Goal: Task Accomplishment & Management: Use online tool/utility

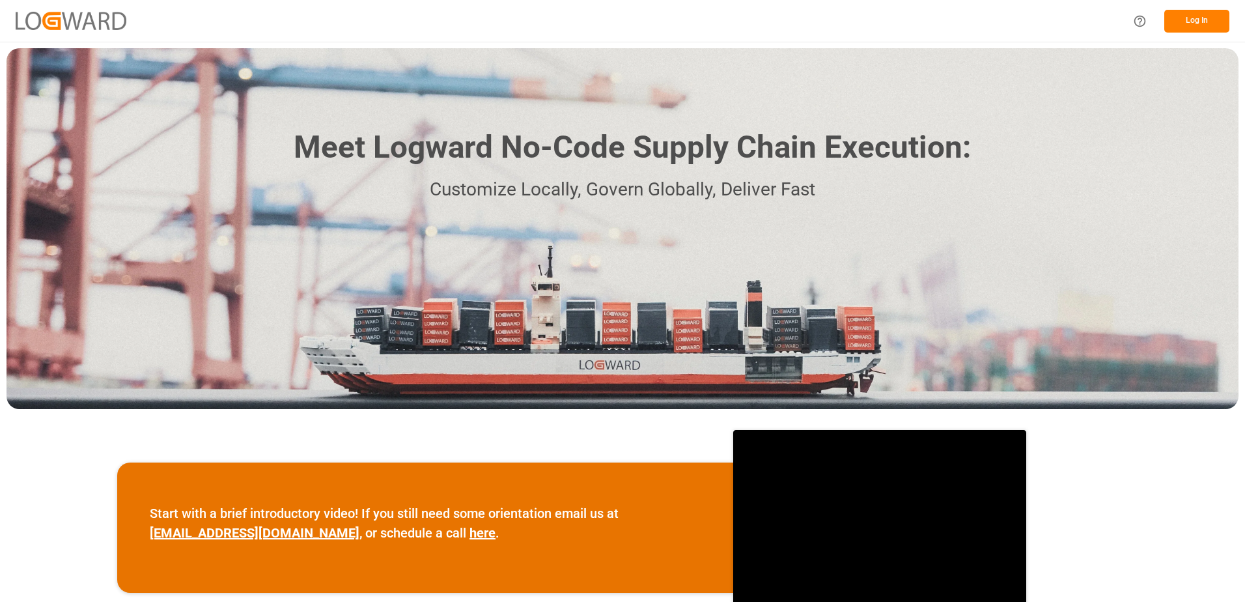
click at [1194, 21] on button "Log In" at bounding box center [1197, 21] width 65 height 23
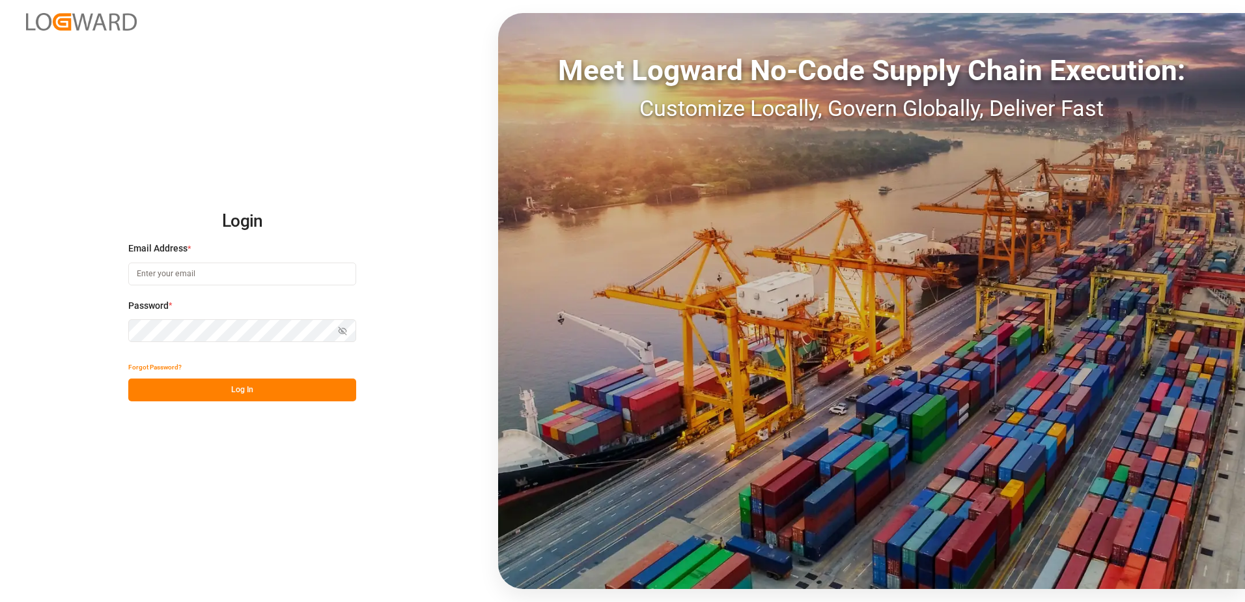
click at [225, 274] on input at bounding box center [242, 273] width 228 height 23
type input "[PERSON_NAME][EMAIL_ADDRESS][DOMAIN_NAME]"
click at [116, 333] on div "Login Email Address * [EMAIL_ADDRESS][DOMAIN_NAME] Password * Show password For…" at bounding box center [622, 301] width 1245 height 602
click at [137, 388] on button "Log In" at bounding box center [242, 389] width 228 height 23
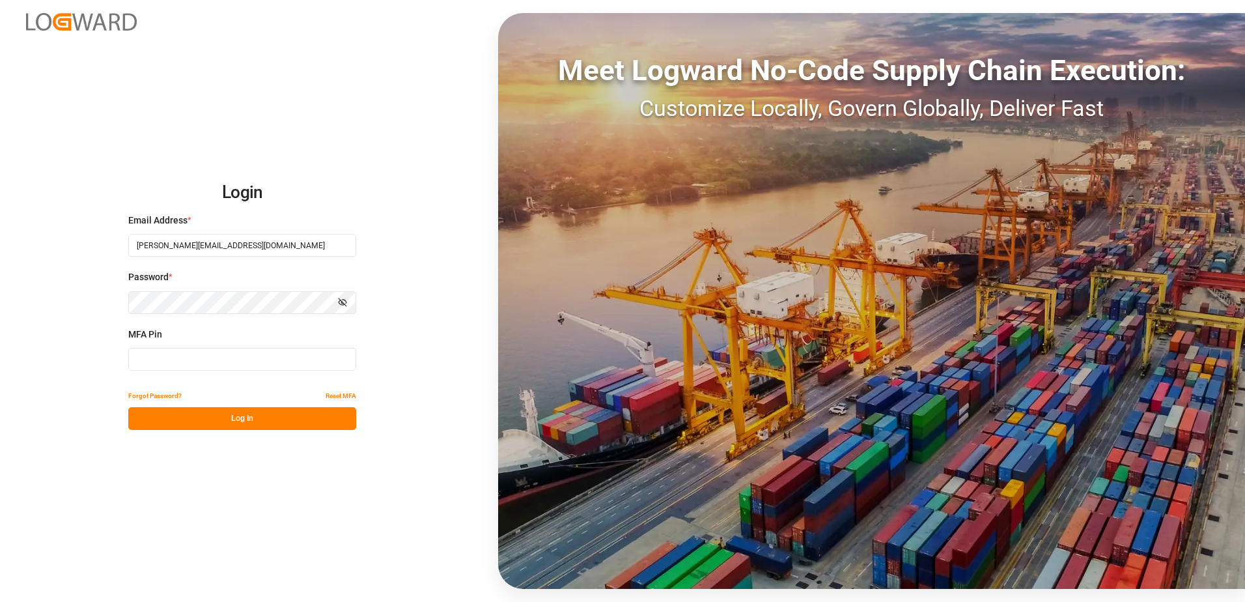
click at [152, 356] on input at bounding box center [242, 359] width 228 height 23
type input "974366"
click at [192, 419] on button "Log In" at bounding box center [242, 418] width 228 height 23
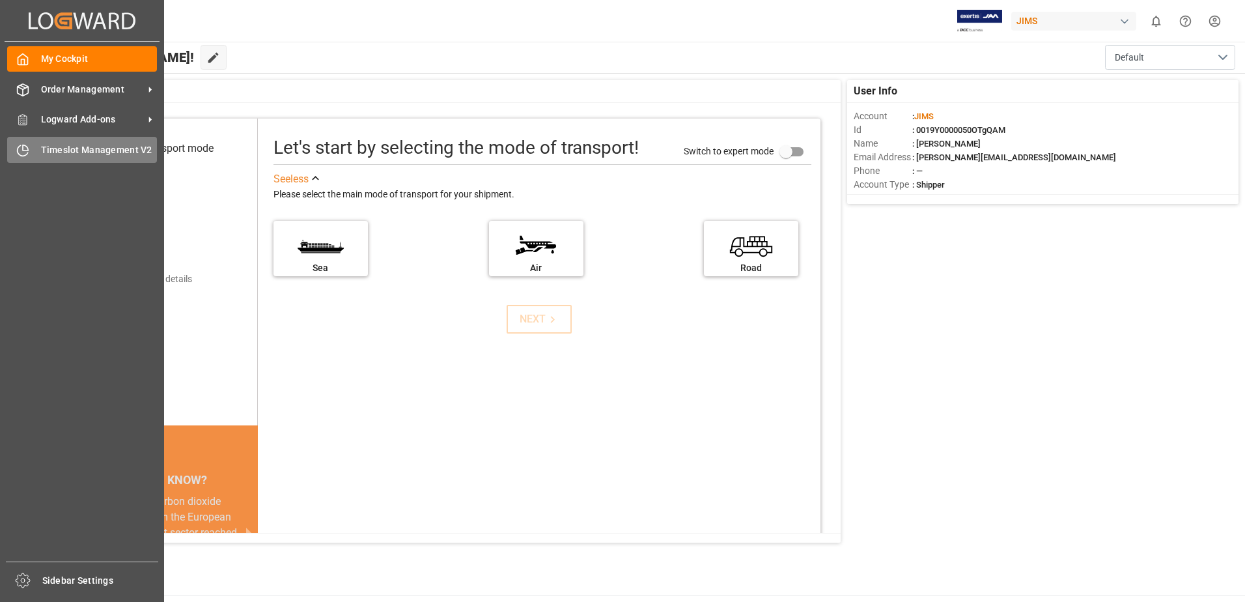
click at [66, 152] on span "Timeslot Management V2" at bounding box center [99, 150] width 117 height 14
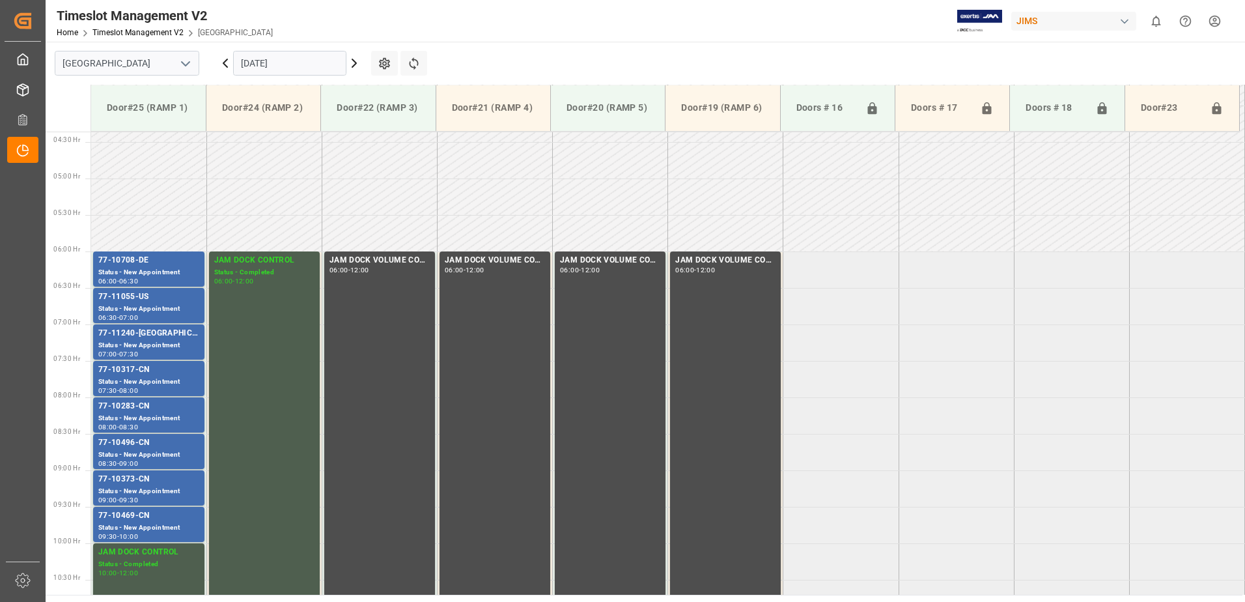
scroll to position [357, 0]
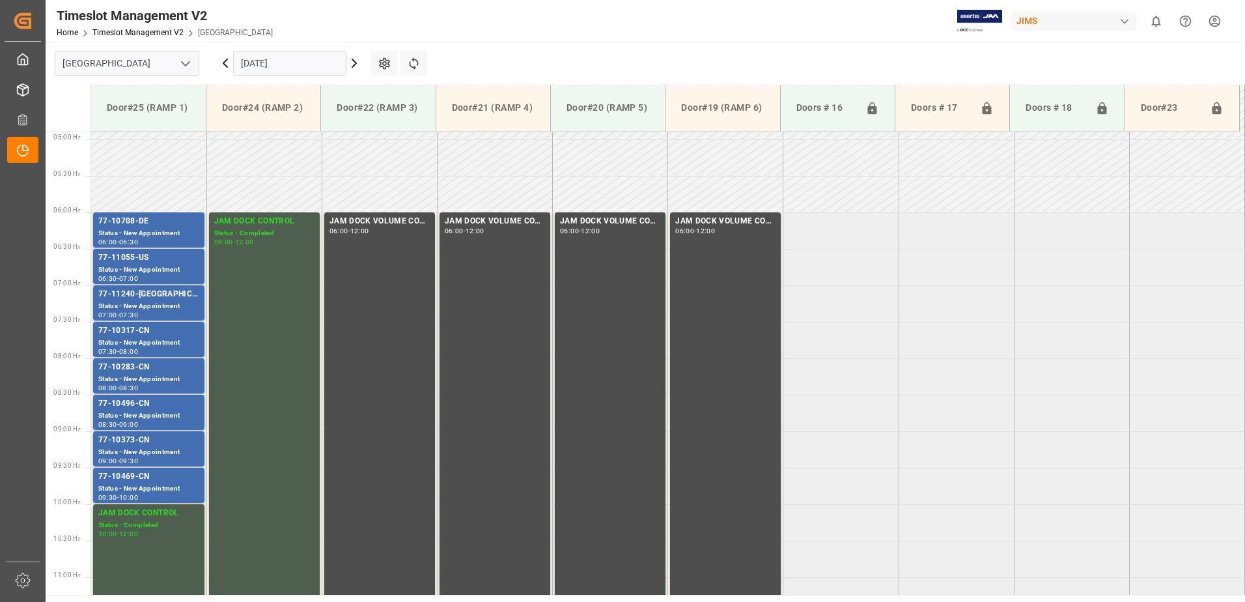
click at [352, 63] on icon at bounding box center [355, 63] width 16 height 16
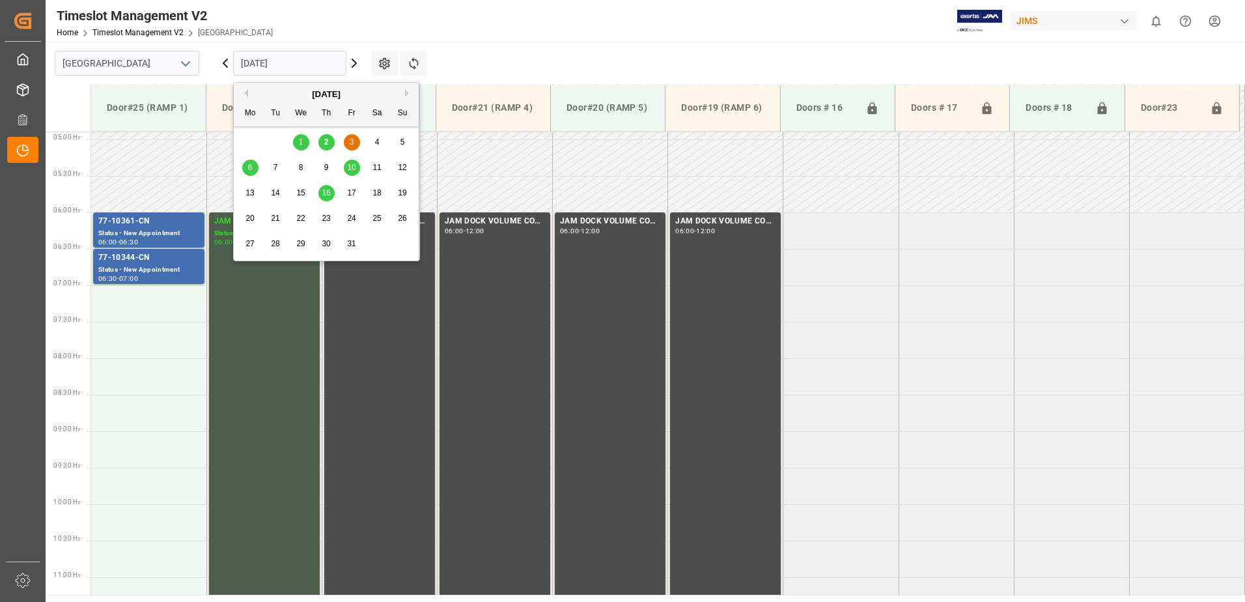
click at [298, 61] on input "[DATE]" at bounding box center [289, 63] width 113 height 25
click at [250, 167] on span "6" at bounding box center [250, 167] width 5 height 9
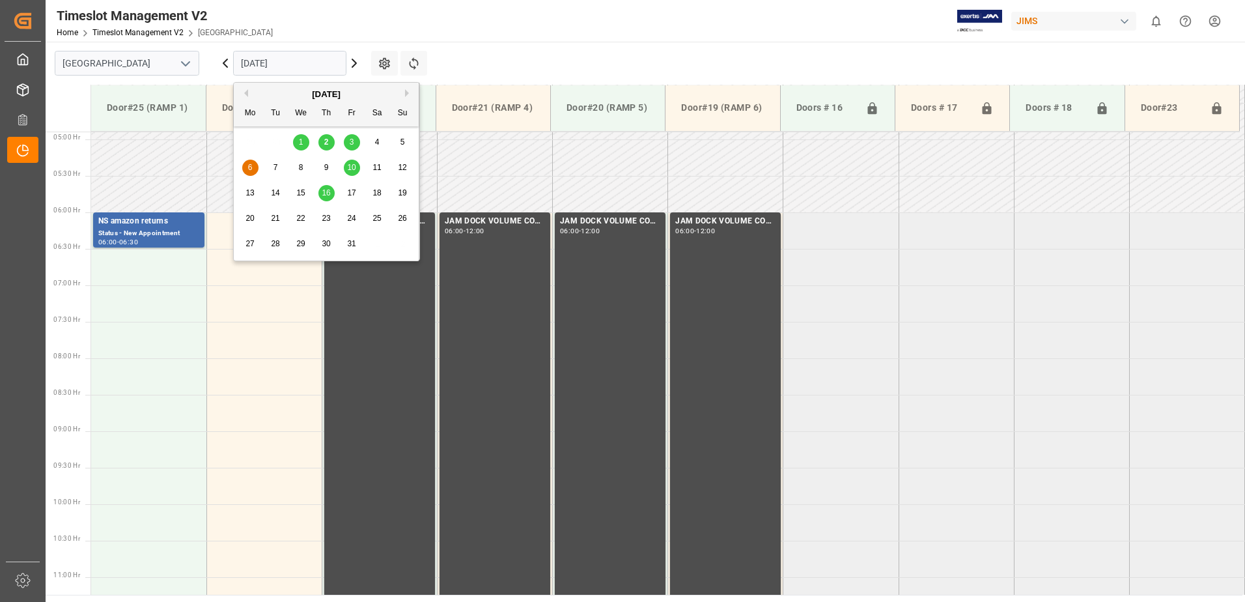
click at [307, 62] on input "[DATE]" at bounding box center [289, 63] width 113 height 25
click at [351, 169] on span "10" at bounding box center [351, 167] width 8 height 9
click at [312, 61] on input "[DATE]" at bounding box center [289, 63] width 113 height 25
click at [353, 143] on span "3" at bounding box center [352, 141] width 5 height 9
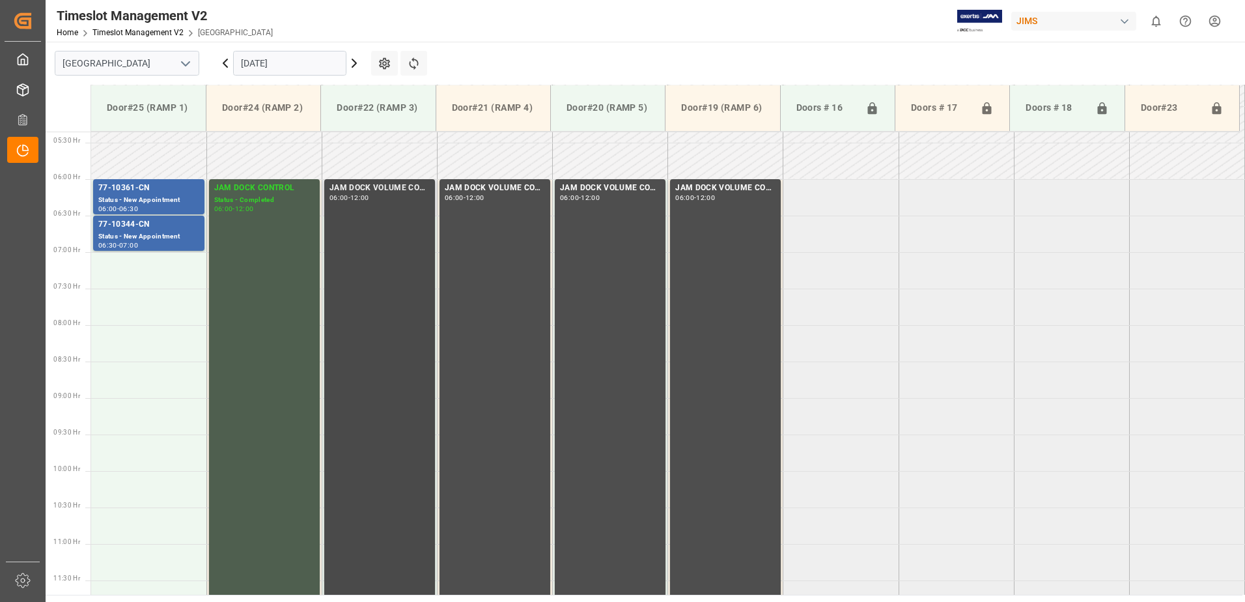
scroll to position [422, 0]
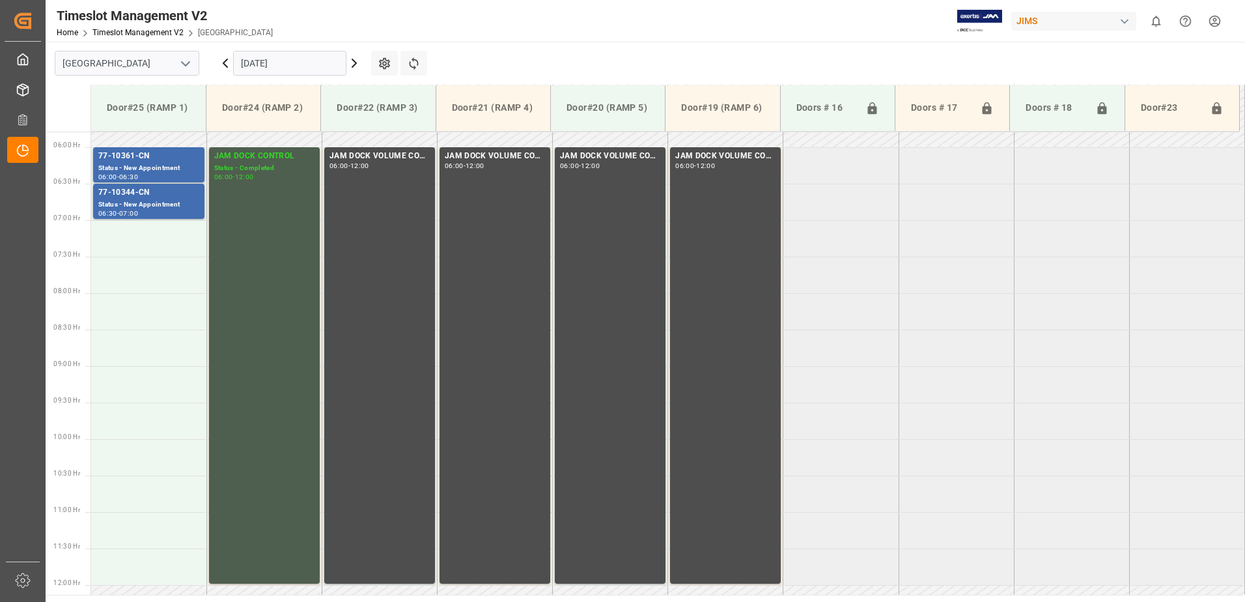
click at [224, 64] on icon at bounding box center [225, 63] width 4 height 8
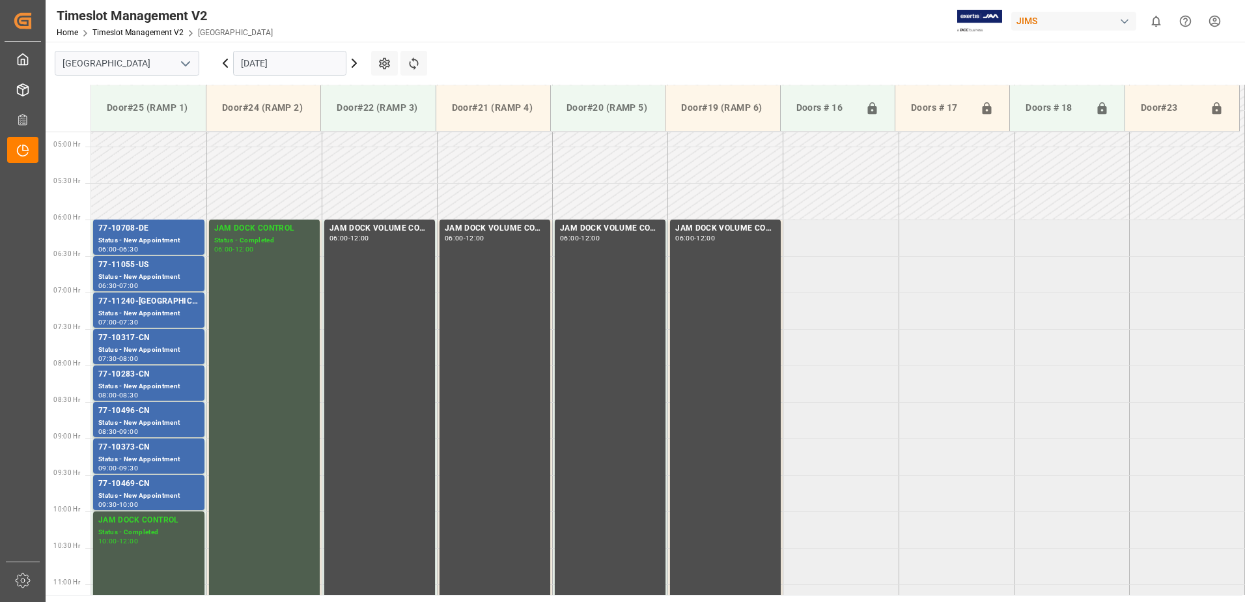
scroll to position [357, 0]
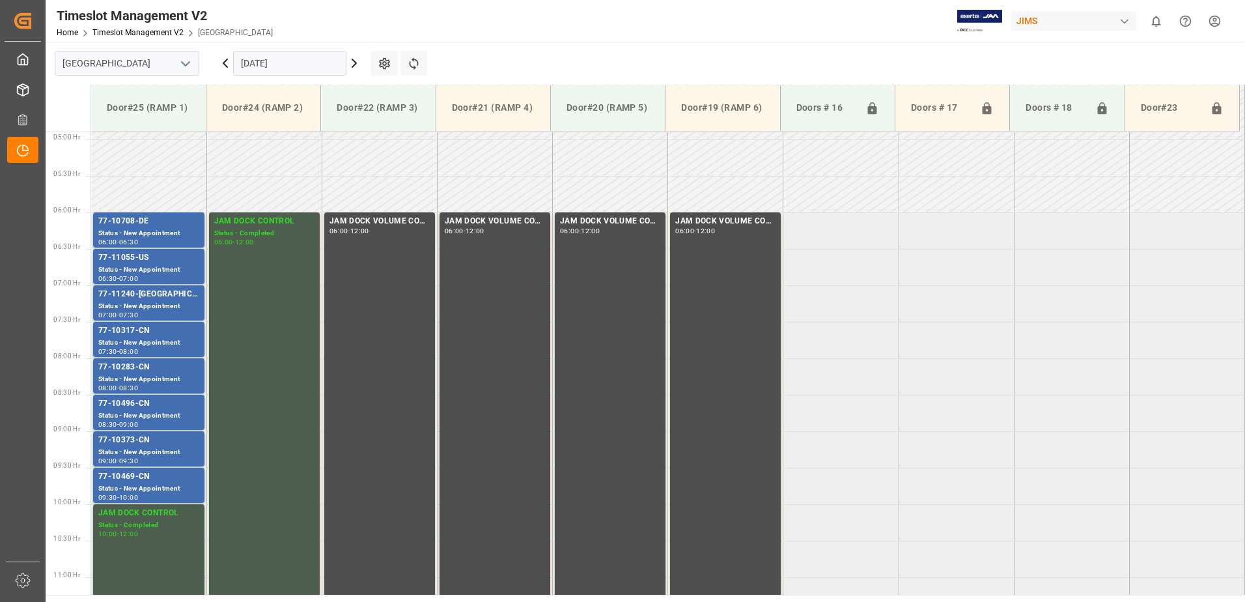
click at [225, 64] on icon at bounding box center [226, 63] width 16 height 16
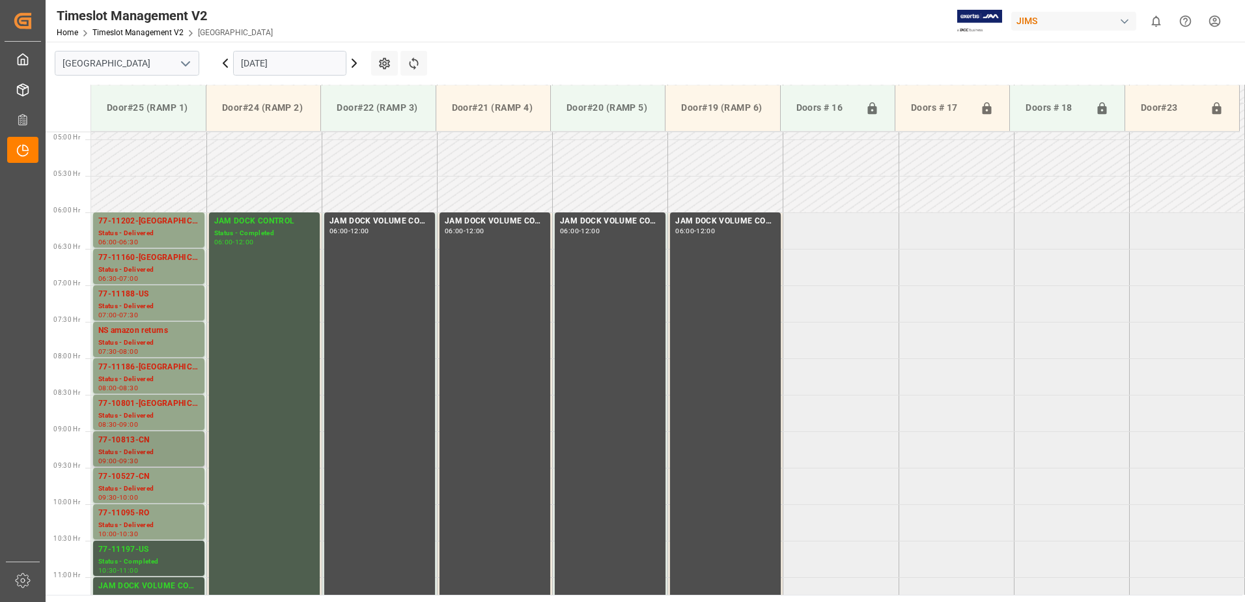
click at [137, 446] on div "77-10813-CN" at bounding box center [148, 440] width 101 height 13
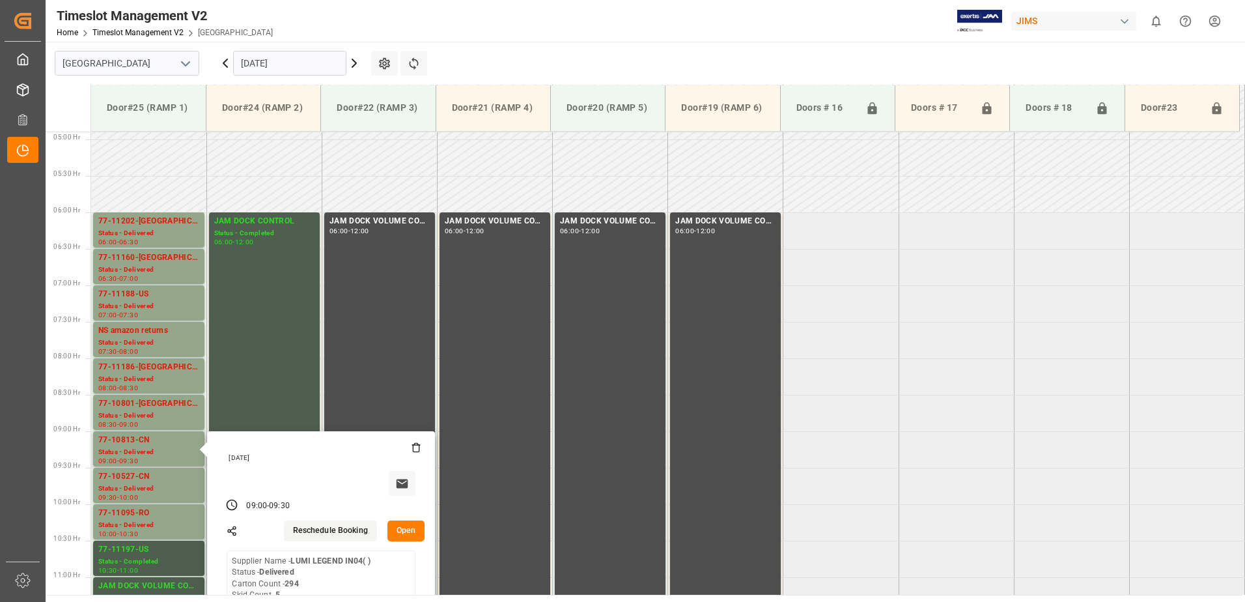
click at [403, 528] on button "Open" at bounding box center [407, 530] width 38 height 21
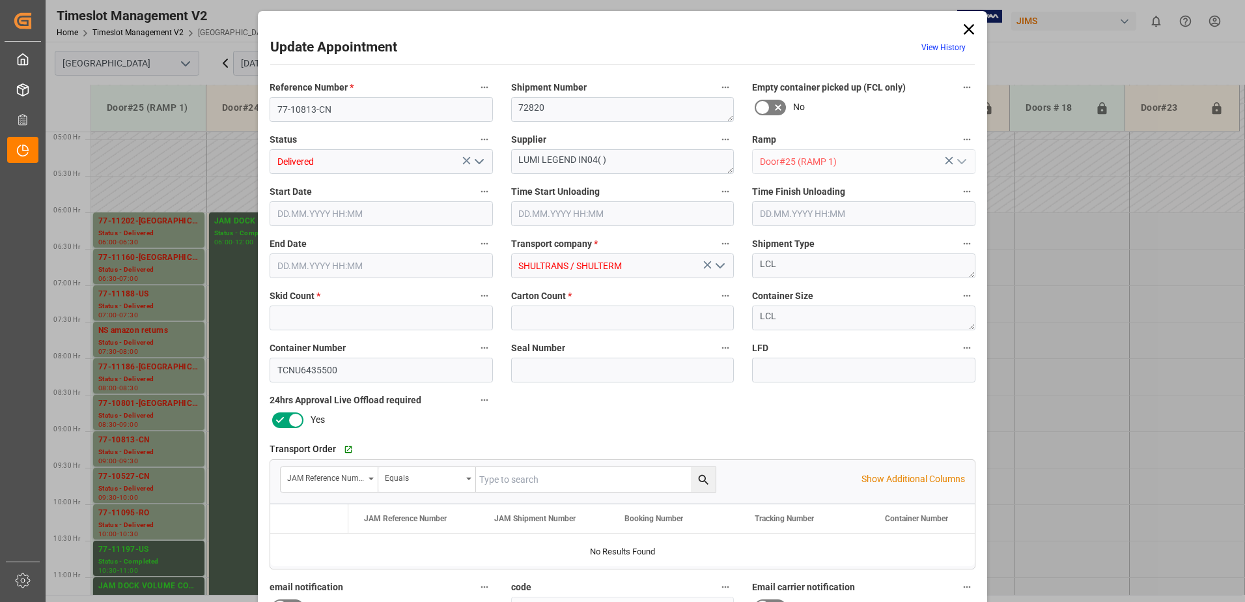
type input "5"
type input "294"
type input "[DATE] 09:00"
type input "[DATE] 10:15"
type input "[DATE] 09:30"
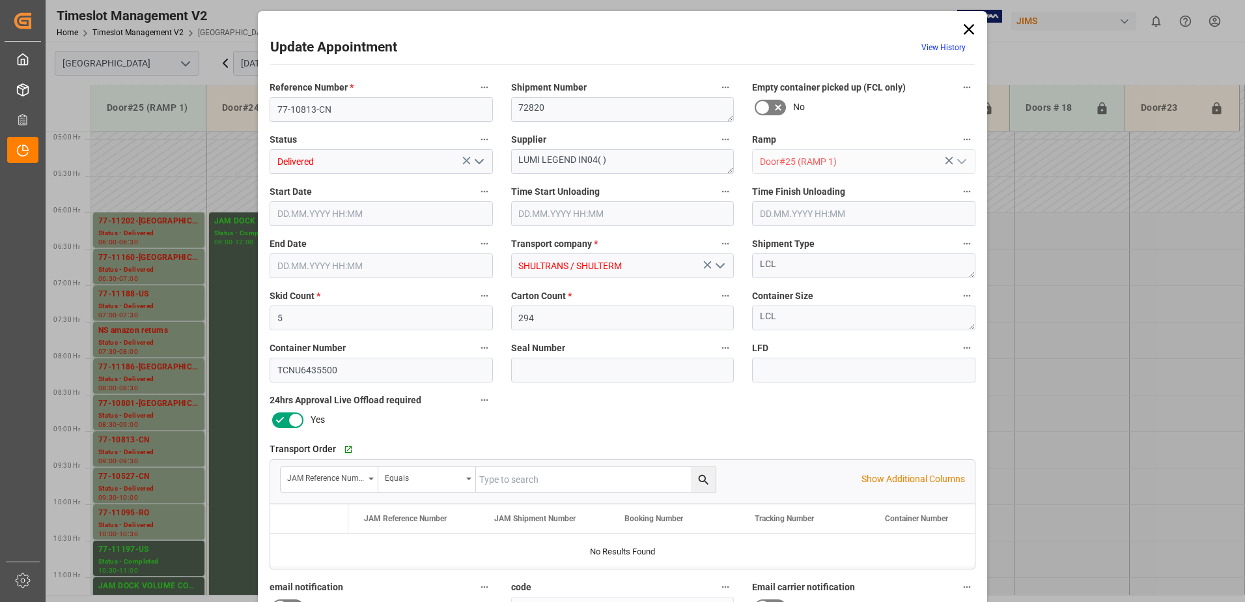
type input "[DATE] 13:56"
click at [479, 162] on polyline "open menu" at bounding box center [479, 162] width 8 height 4
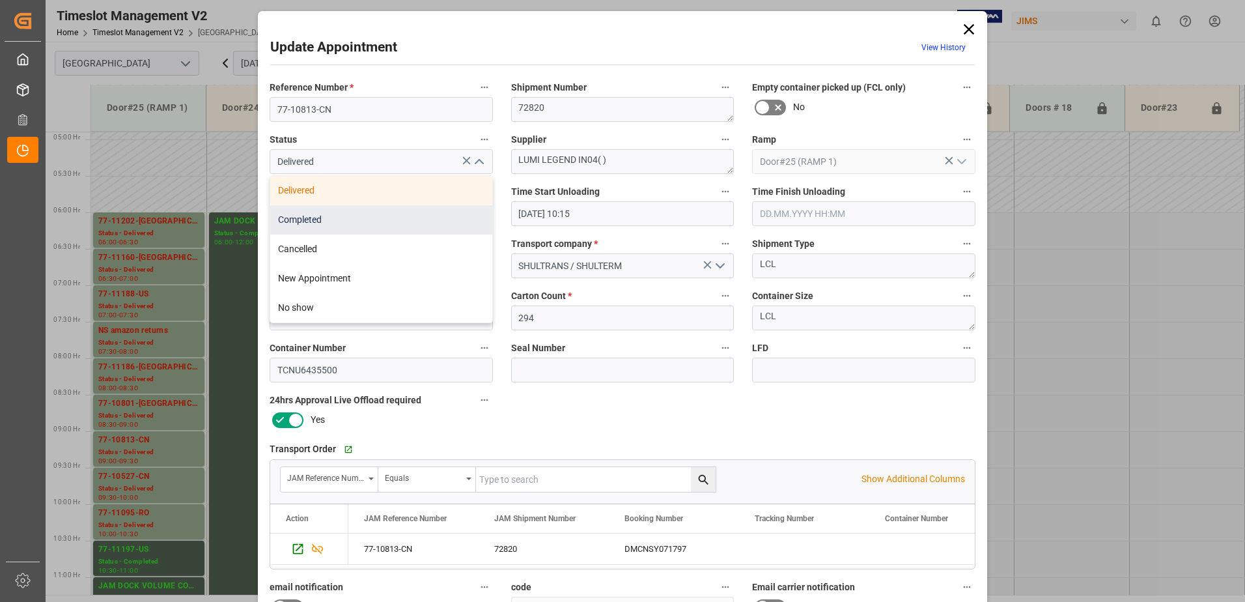
click at [360, 219] on div "Completed" at bounding box center [381, 219] width 222 height 29
type input "Completed"
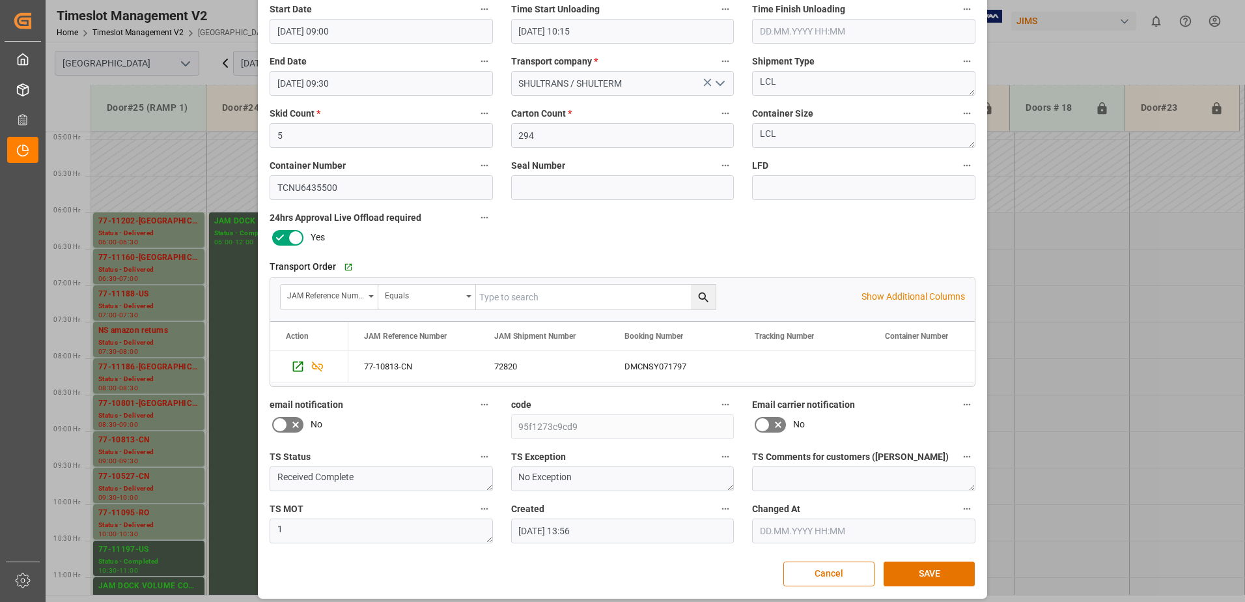
scroll to position [190, 0]
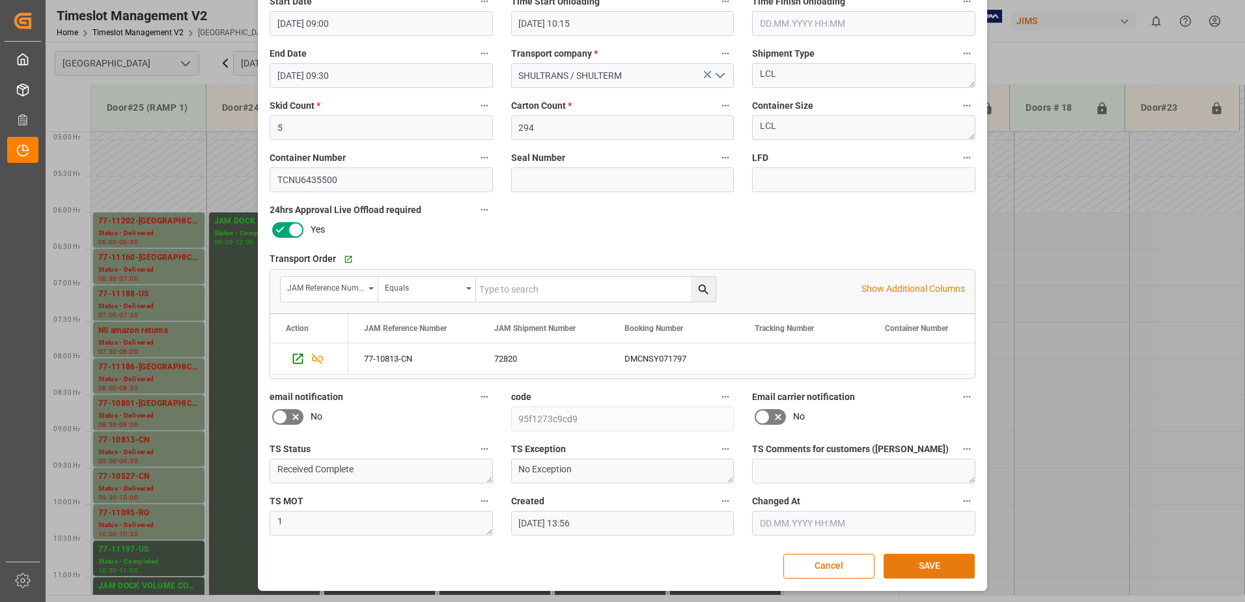
click at [920, 561] on button "SAVE" at bounding box center [929, 566] width 91 height 25
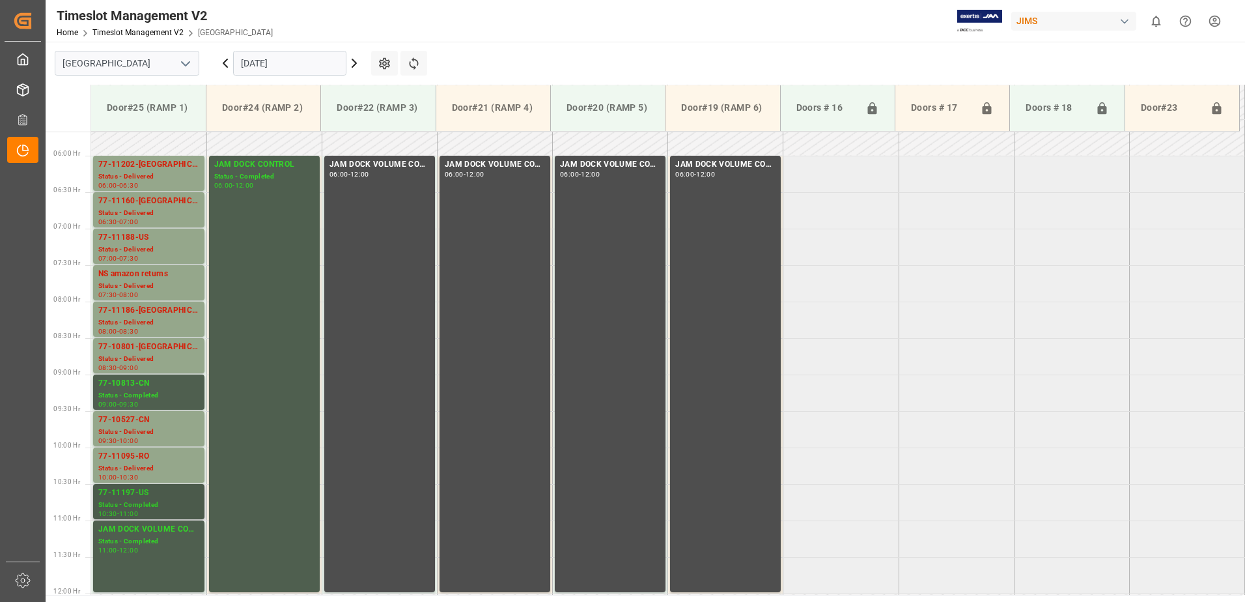
scroll to position [446, 0]
